Goal: Information Seeking & Learning: Understand process/instructions

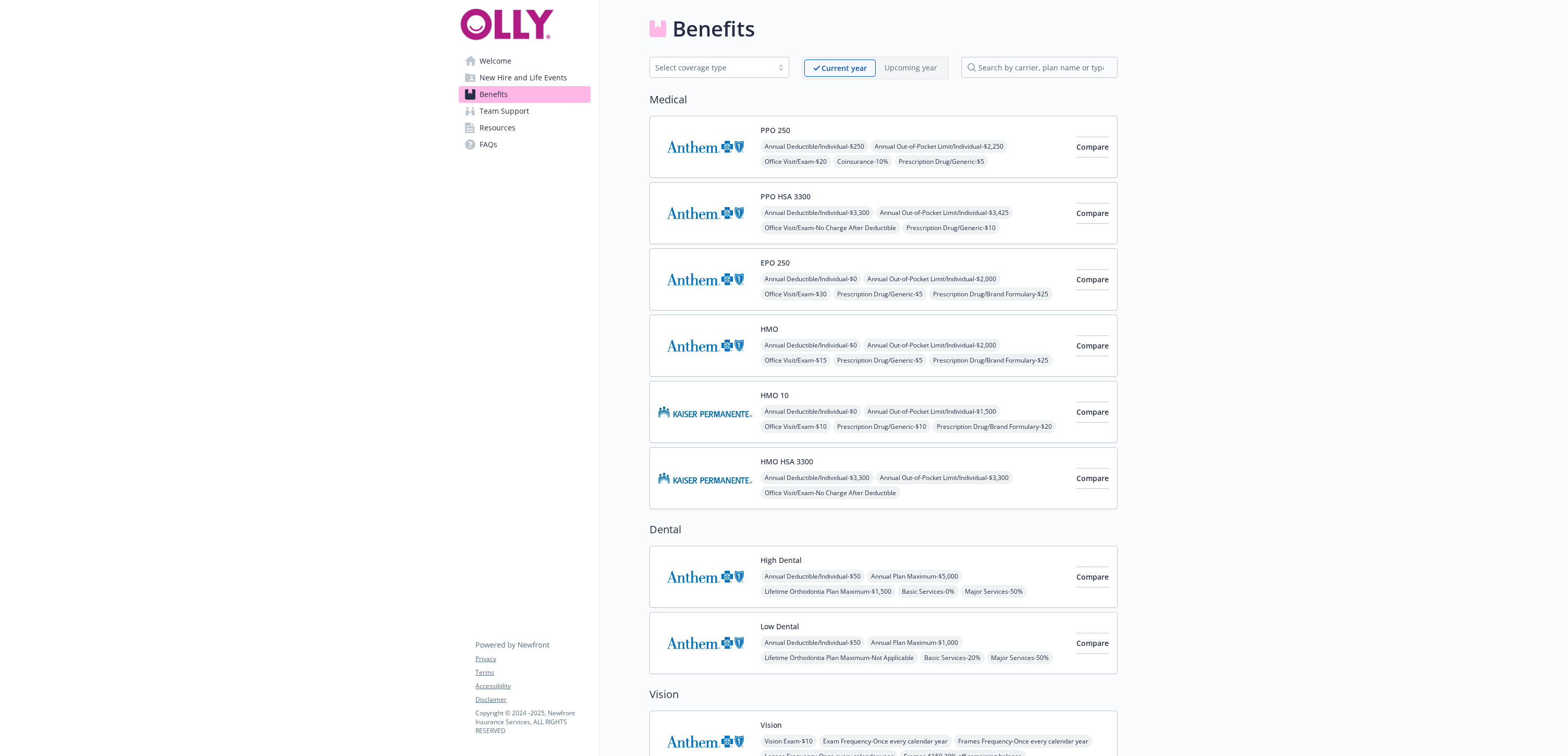
scroll to position [484, 0]
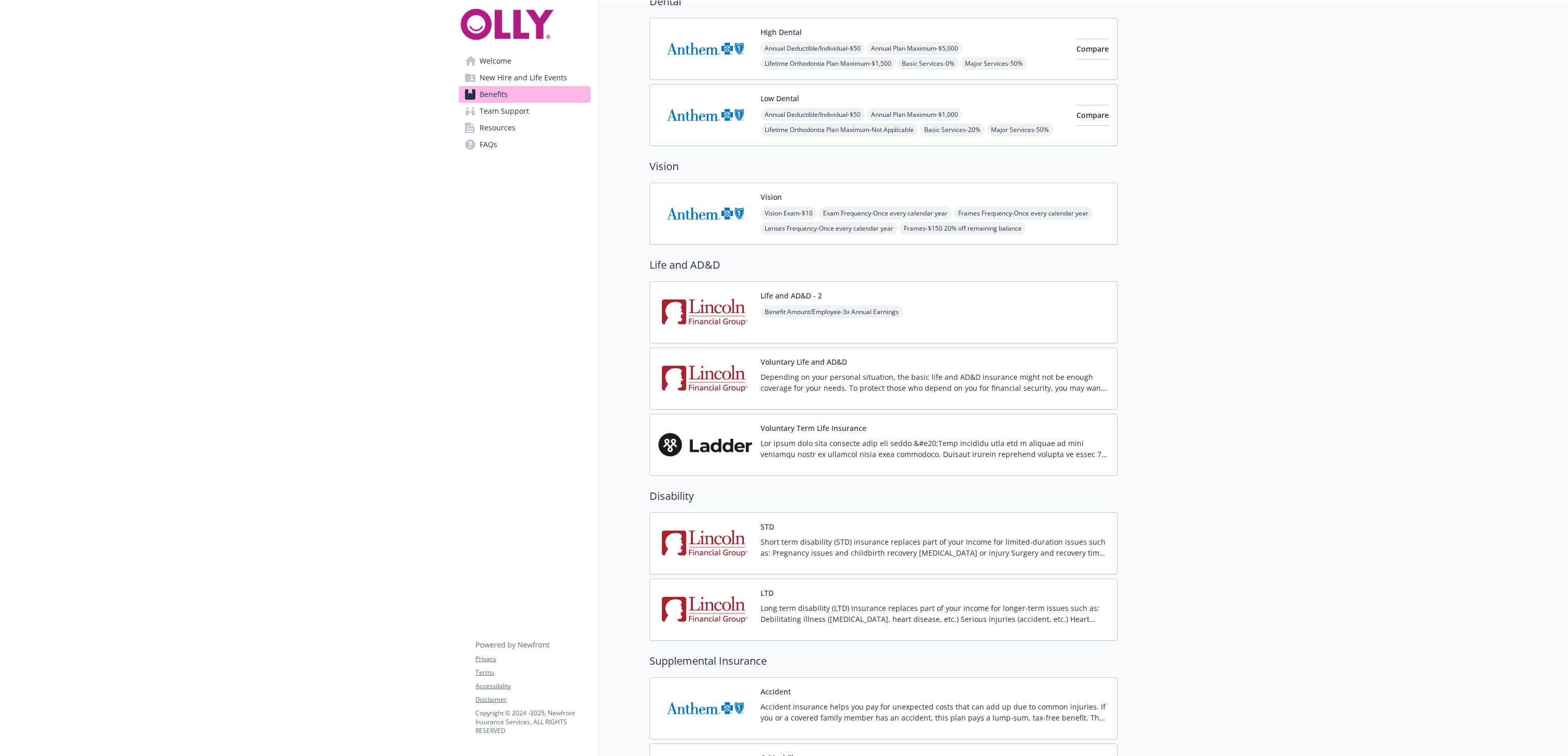
click at [720, 550] on img at bounding box center [705, 542] width 93 height 44
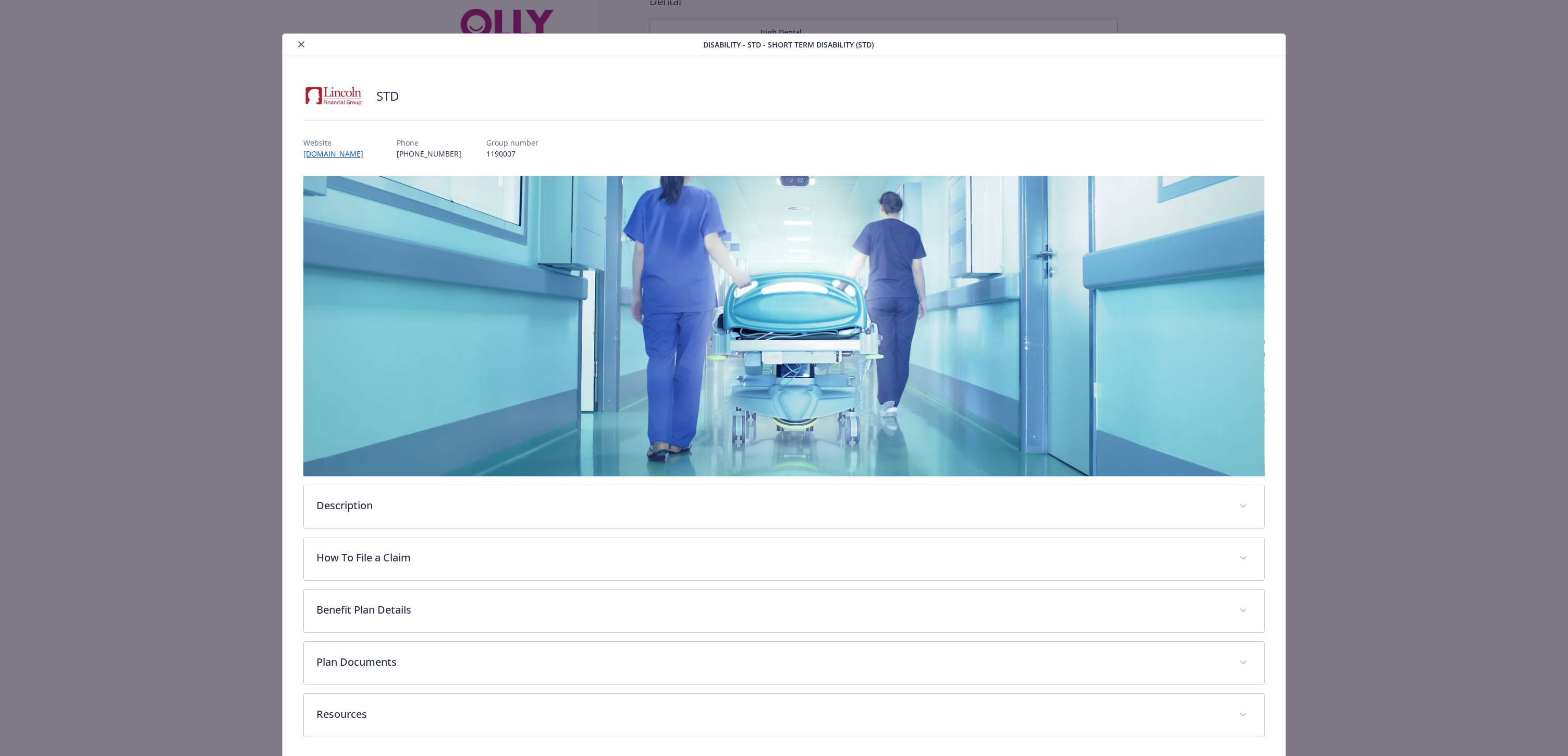
scroll to position [2, 0]
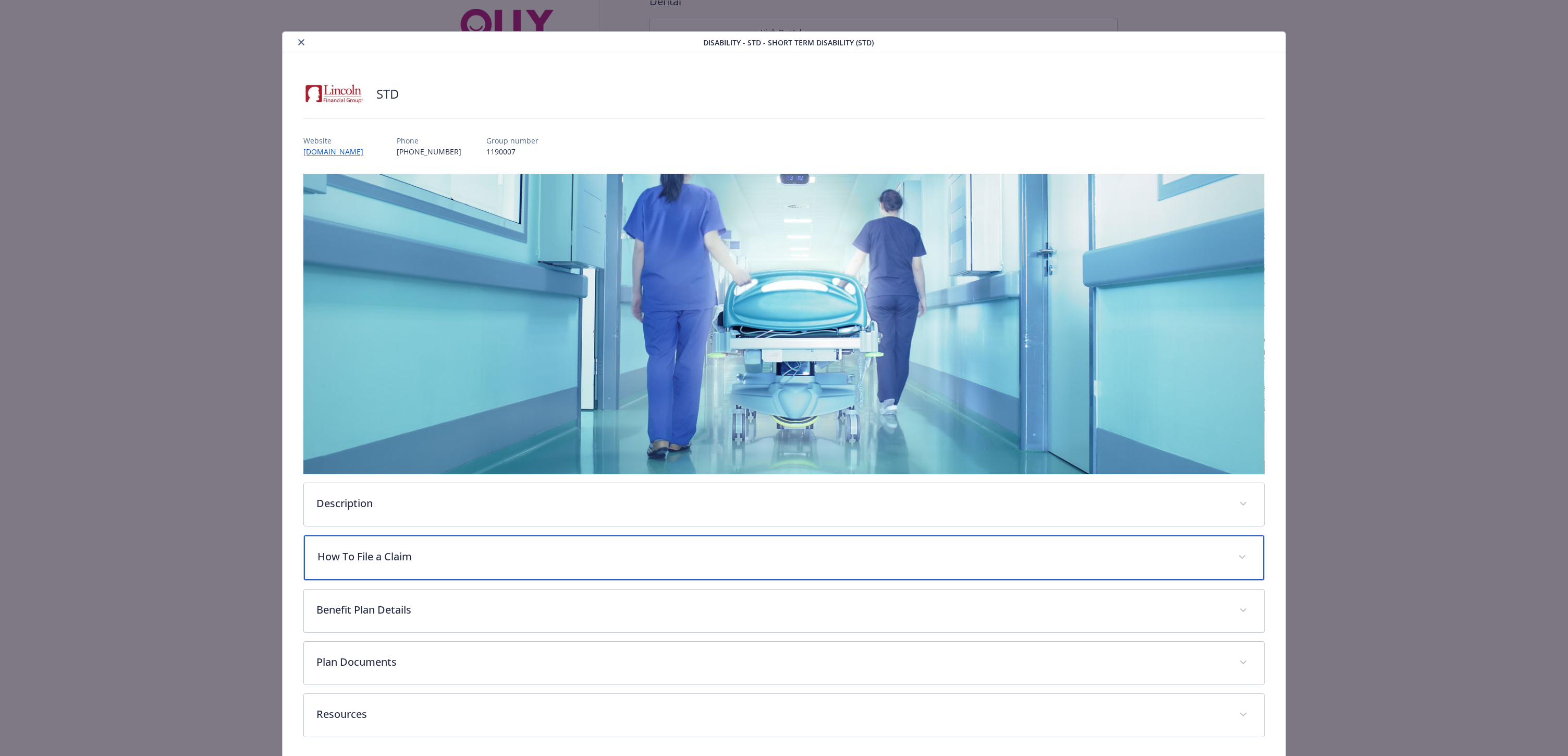
click at [718, 541] on div "How To File a Claim" at bounding box center [784, 557] width 960 height 45
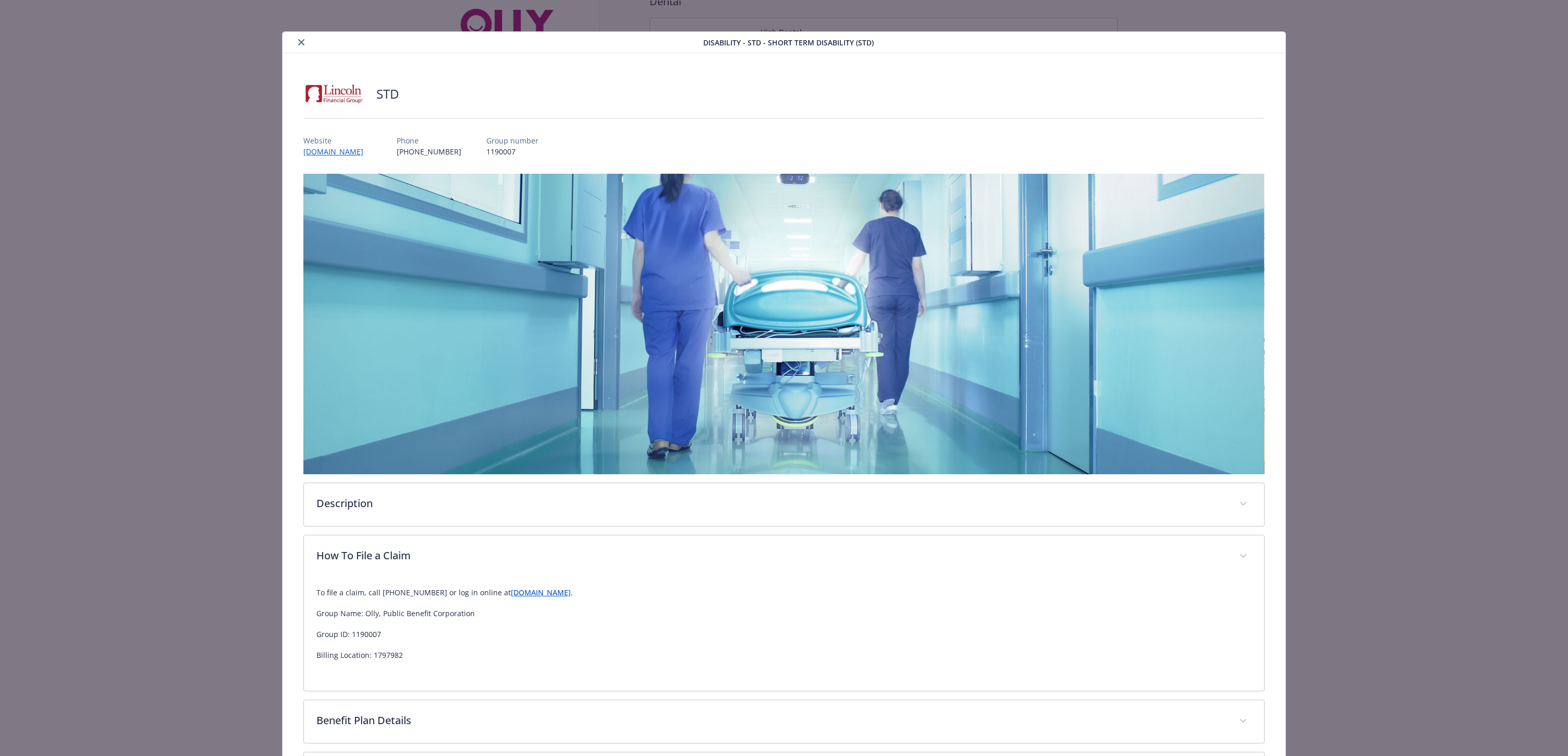
click at [562, 593] on link "[DOMAIN_NAME]" at bounding box center [540, 592] width 60 height 10
